Goal: Information Seeking & Learning: Understand process/instructions

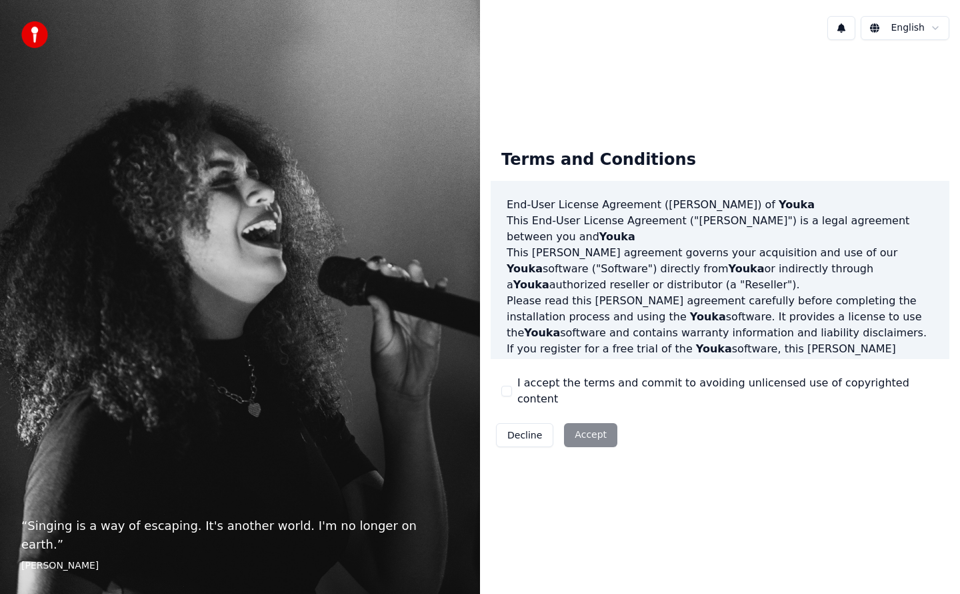
click at [506, 392] on button "I accept the terms and commit to avoiding unlicensed use of copyrighted content" at bounding box center [507, 390] width 11 height 11
click at [593, 430] on button "Accept" at bounding box center [590, 435] width 53 height 24
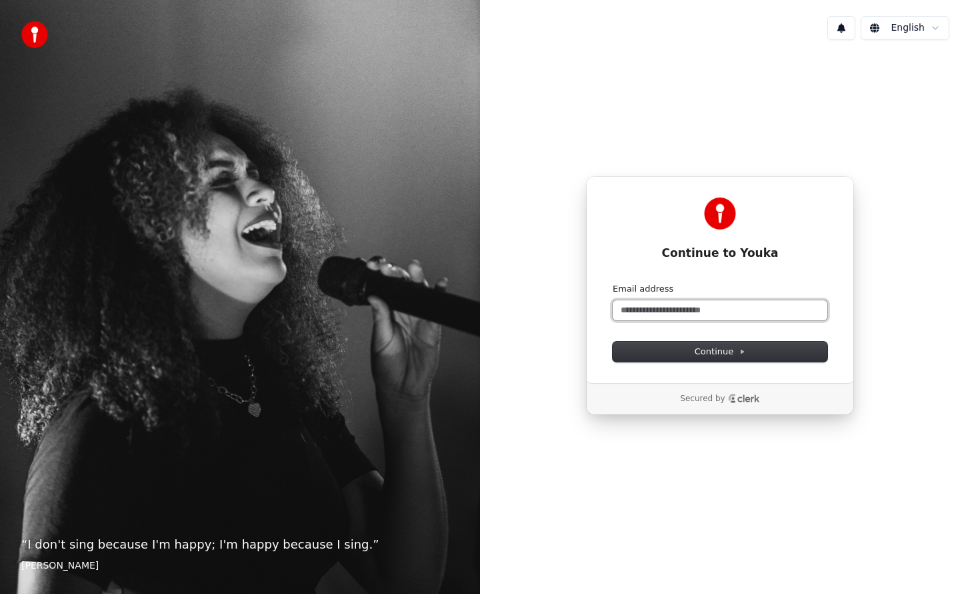
click at [726, 309] on input "Email address" at bounding box center [720, 310] width 215 height 20
click at [704, 352] on span "Continue" at bounding box center [720, 351] width 51 height 12
type input "**********"
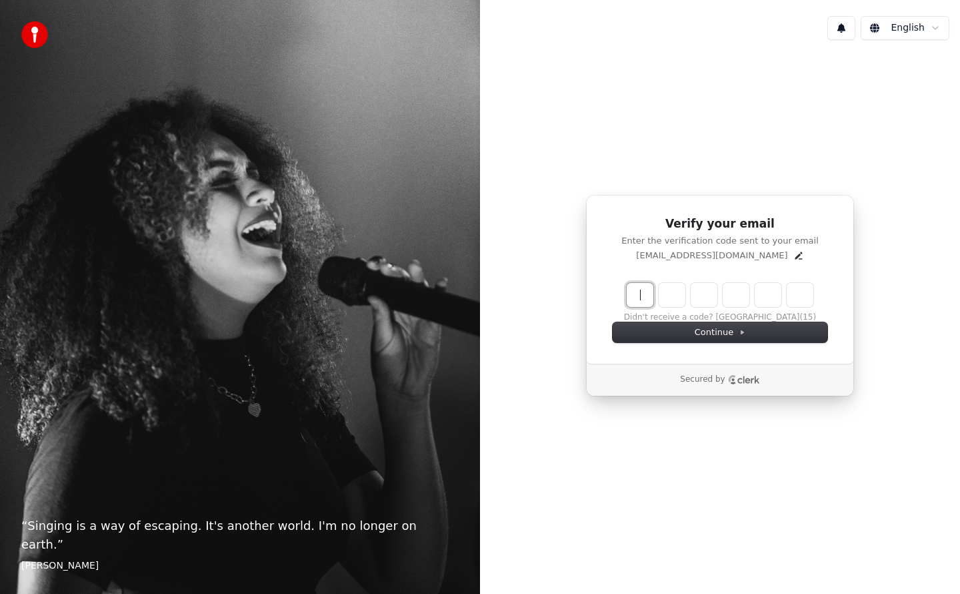
click at [640, 295] on input "Enter verification code" at bounding box center [733, 295] width 213 height 24
type input "******"
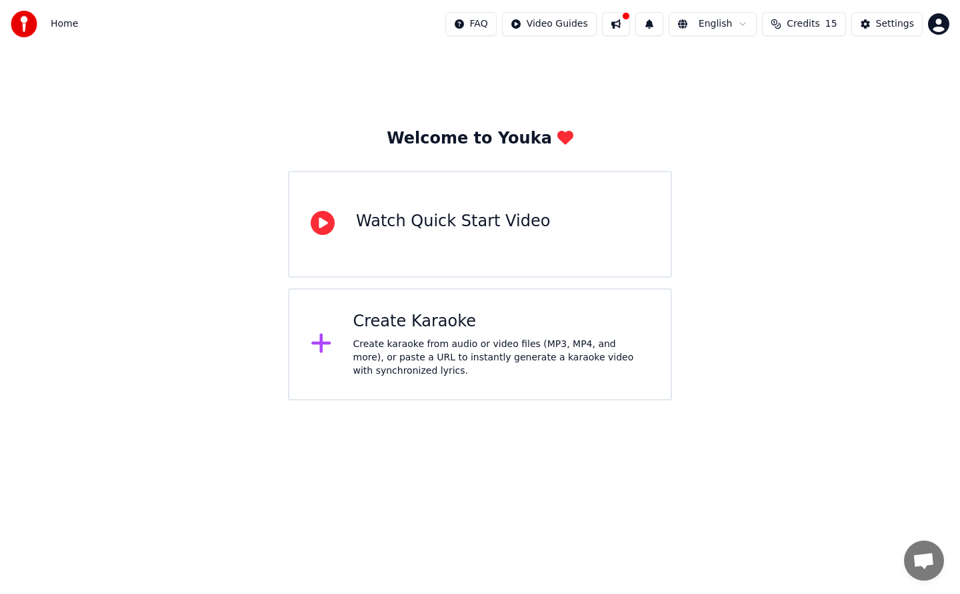
click at [24, 23] on img at bounding box center [24, 24] width 27 height 27
click at [832, 202] on div "Welcome to Youka Watch Quick Start Video Create Karaoke Create karaoke from aud…" at bounding box center [480, 224] width 960 height 352
click at [26, 23] on img at bounding box center [24, 24] width 27 height 27
click at [826, 277] on div "Welcome to Youka Watch Quick Start Video Create Karaoke Create karaoke from aud…" at bounding box center [480, 224] width 960 height 352
click at [442, 219] on div "Watch Quick Start Video" at bounding box center [453, 221] width 194 height 21
